Goal: Information Seeking & Learning: Learn about a topic

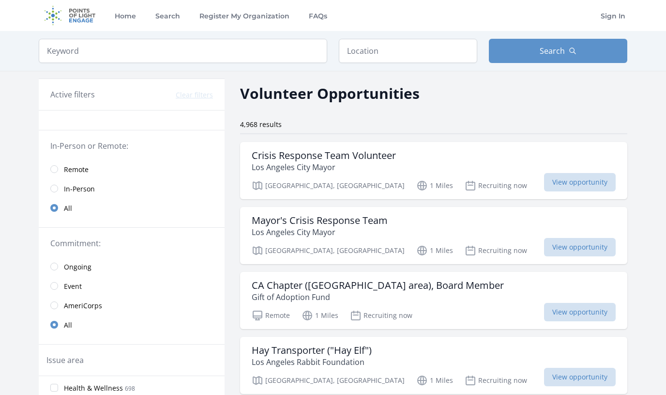
click at [71, 172] on span "Remote" at bounding box center [76, 170] width 25 height 10
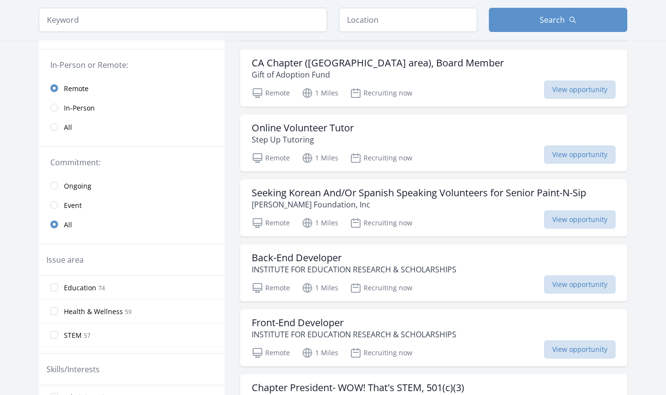
scroll to position [134, 0]
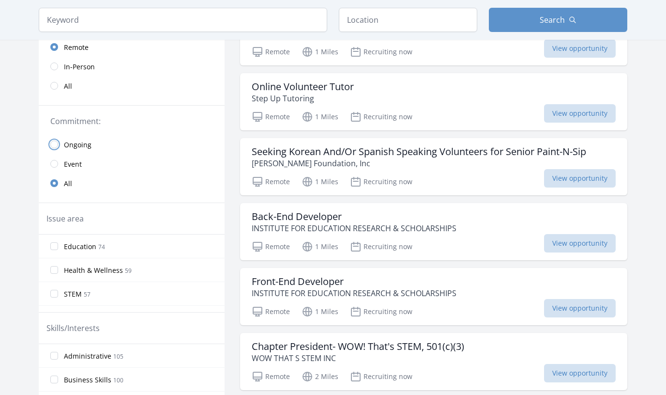
click at [56, 146] on input "radio" at bounding box center [54, 144] width 8 height 8
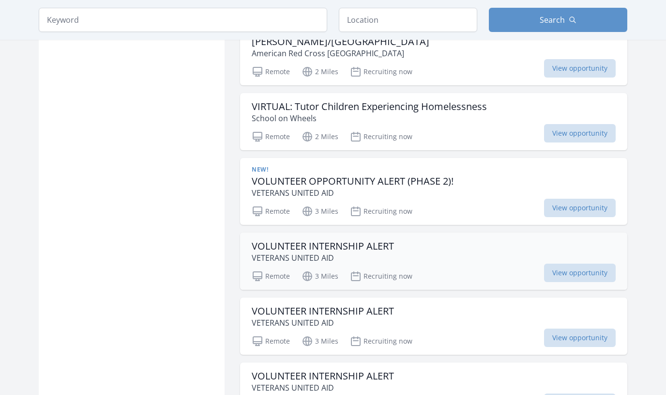
scroll to position [1137, 0]
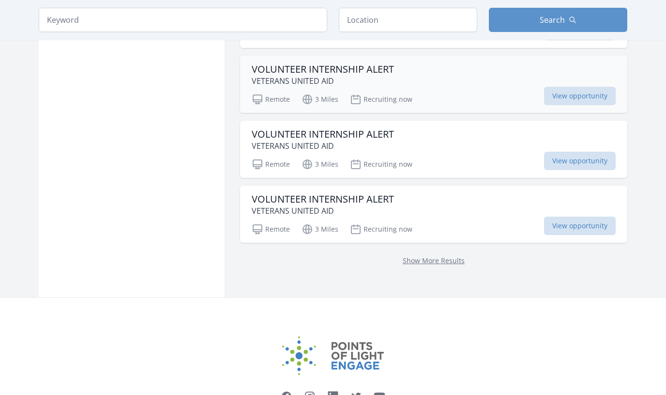
scroll to position [1303, 0]
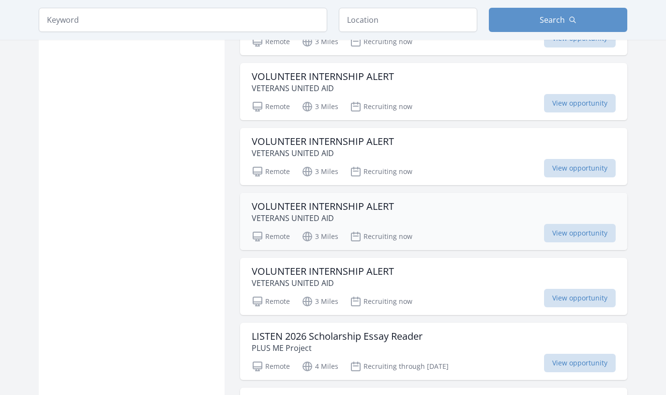
click at [420, 201] on div "VOLUNTEER INTERNSHIP ALERT VETERANS UNITED AID" at bounding box center [434, 212] width 364 height 23
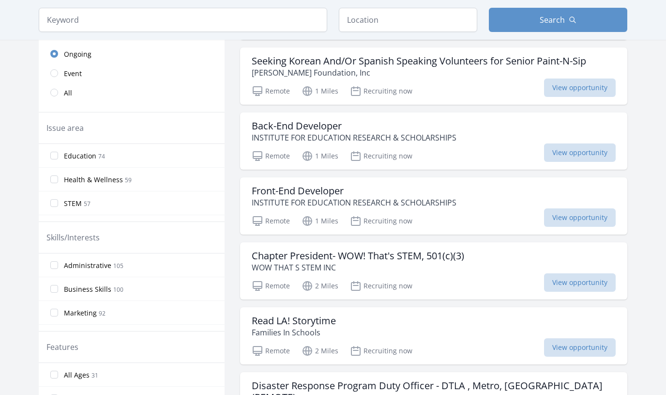
scroll to position [178, 0]
